Goal: Transaction & Acquisition: Obtain resource

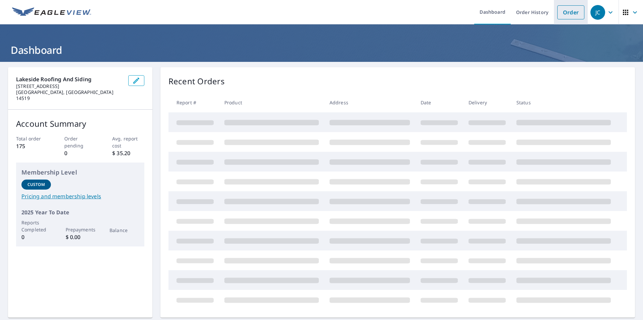
click at [557, 13] on link "Order" at bounding box center [570, 12] width 27 height 14
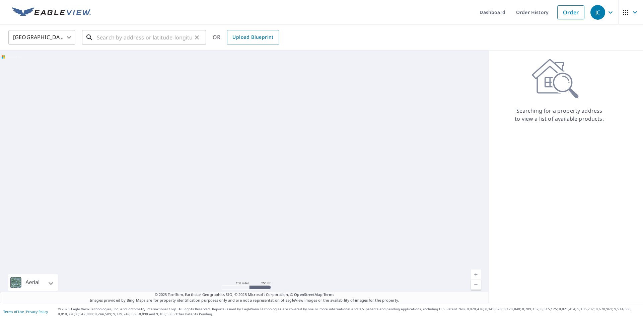
click at [119, 37] on input "text" at bounding box center [144, 37] width 95 height 19
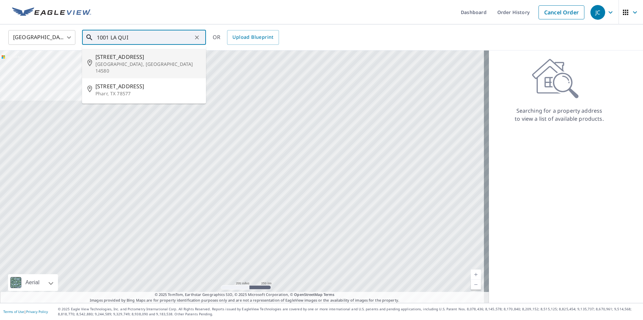
click at [131, 52] on li "[STREET_ADDRESS][PERSON_NAME]" at bounding box center [144, 63] width 124 height 29
type input "[STREET_ADDRESS][PERSON_NAME]"
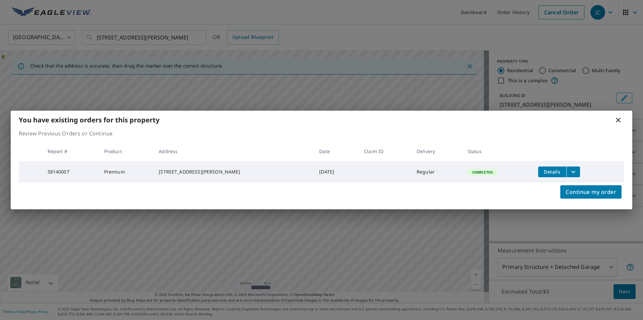
click at [549, 173] on span "Details" at bounding box center [552, 172] width 20 height 6
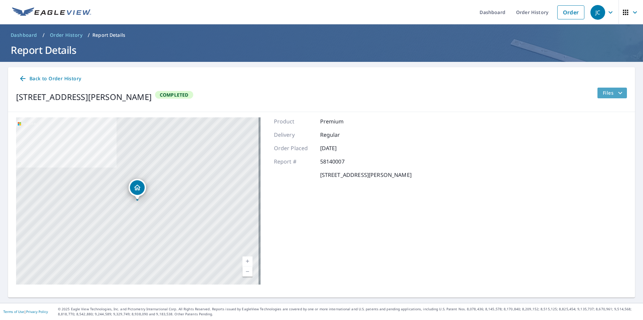
click at [619, 88] on button "Files" at bounding box center [612, 93] width 30 height 11
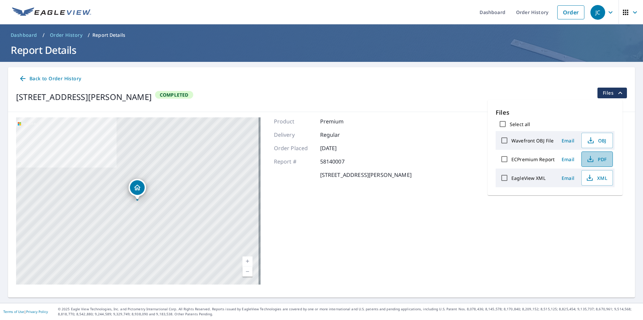
click at [598, 159] on span "PDF" at bounding box center [596, 159] width 21 height 8
